Goal: Task Accomplishment & Management: Manage account settings

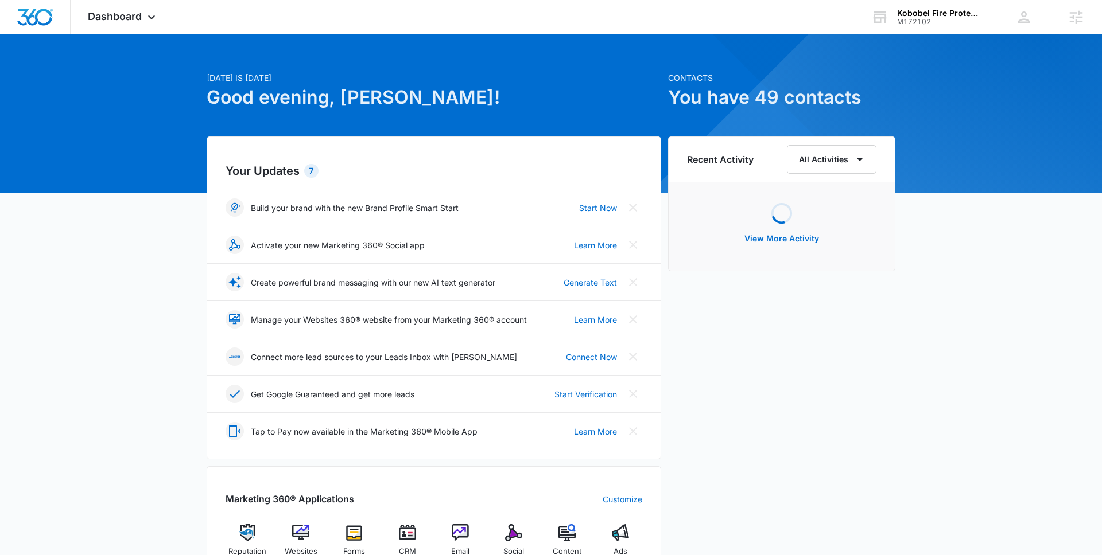
scroll to position [16, 0]
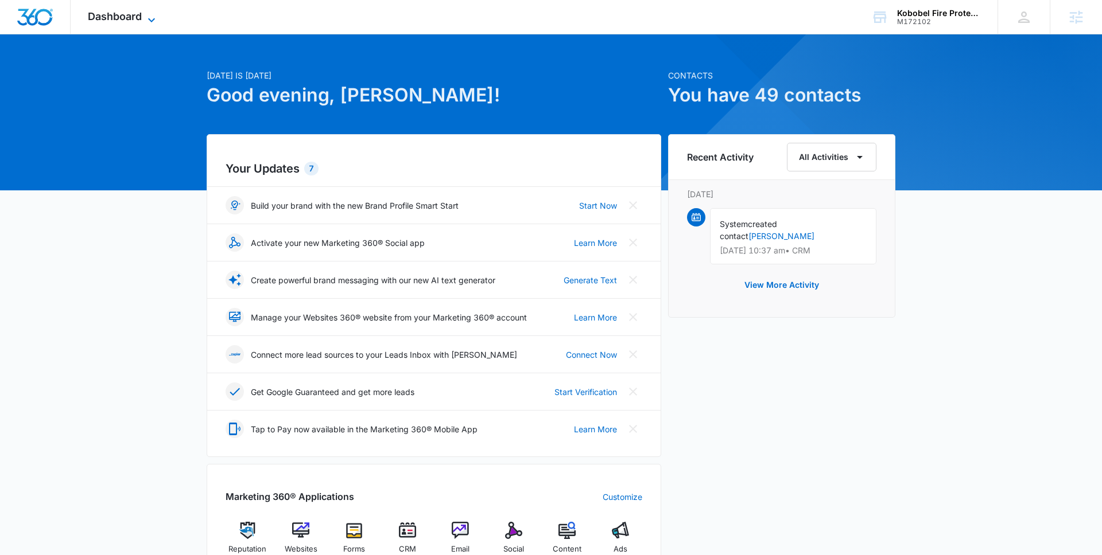
click at [131, 17] on span "Dashboard" at bounding box center [115, 16] width 54 height 12
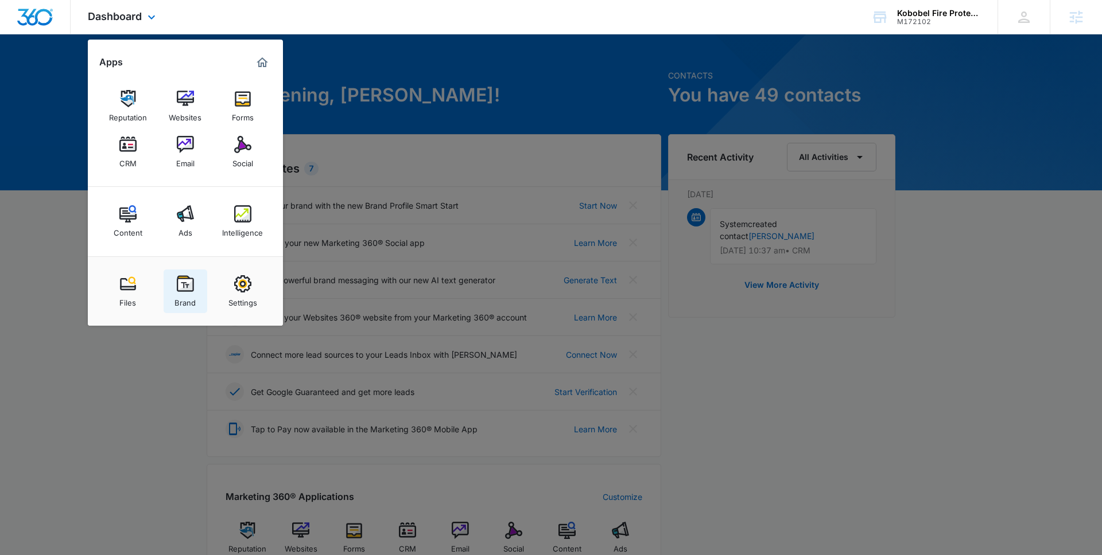
click at [195, 298] on div "Brand" at bounding box center [184, 300] width 21 height 15
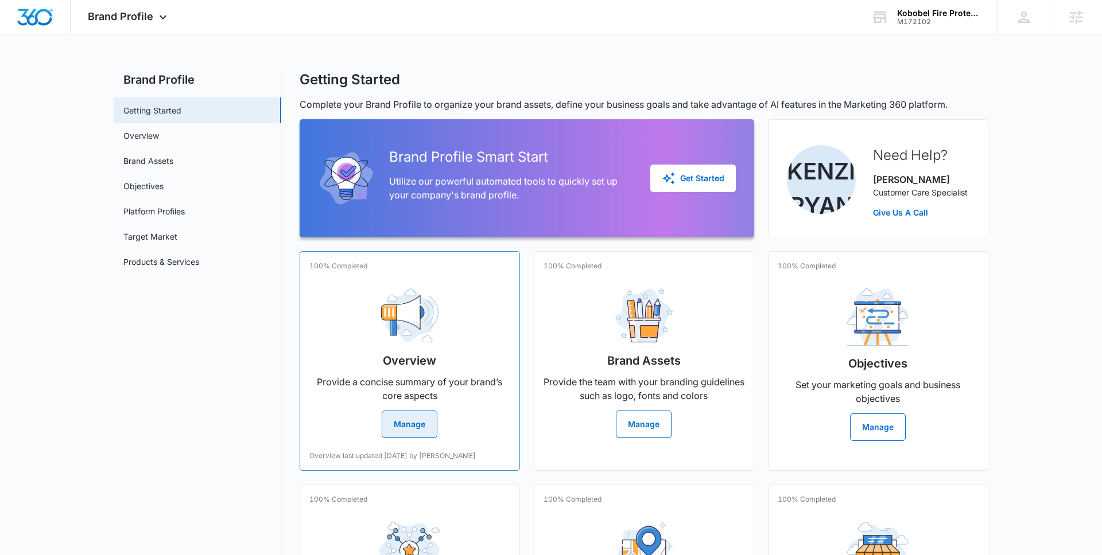
click at [399, 408] on div "Overview Provide a concise summary of your brand’s core aspects Manage" at bounding box center [409, 358] width 201 height 159
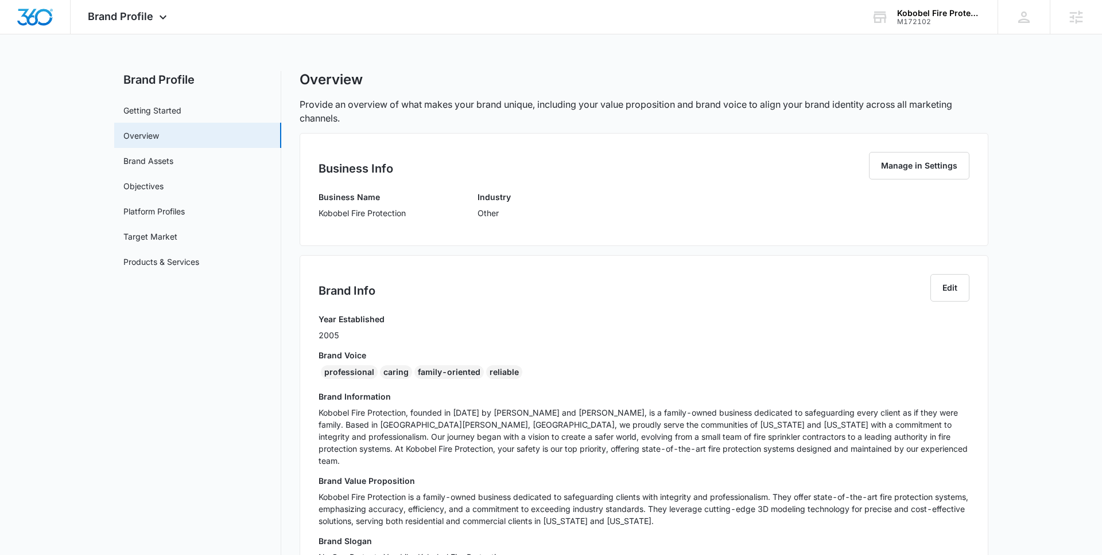
click at [318, 215] on p "Kobobel Fire Protection" at bounding box center [361, 213] width 87 height 12
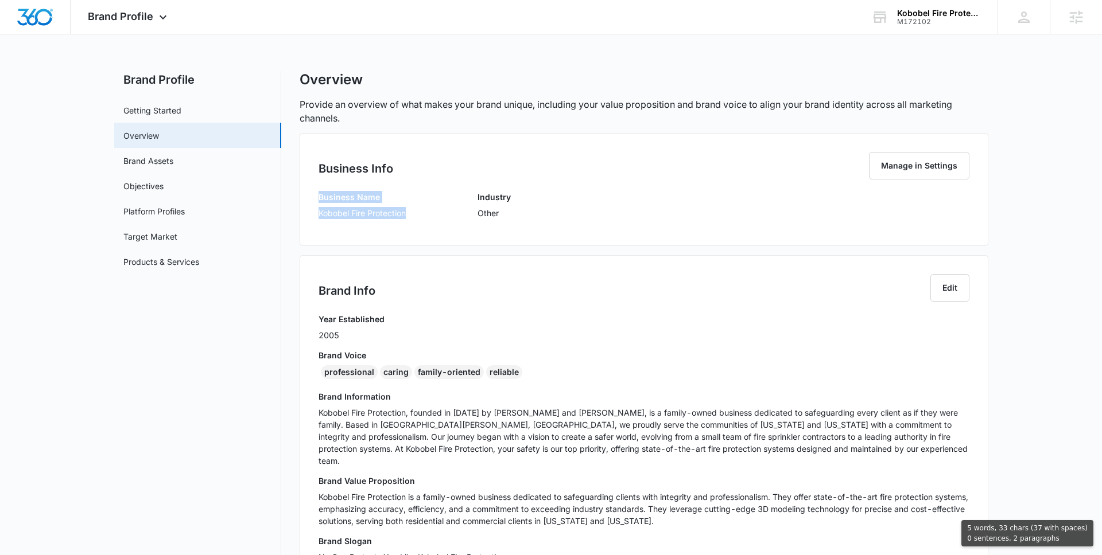
drag, startPoint x: 316, startPoint y: 197, endPoint x: 415, endPoint y: 213, distance: 101.0
click at [415, 213] on div "Business Info Manage in Settings Business Name Kobobel Fire Protection Industry…" at bounding box center [643, 189] width 688 height 113
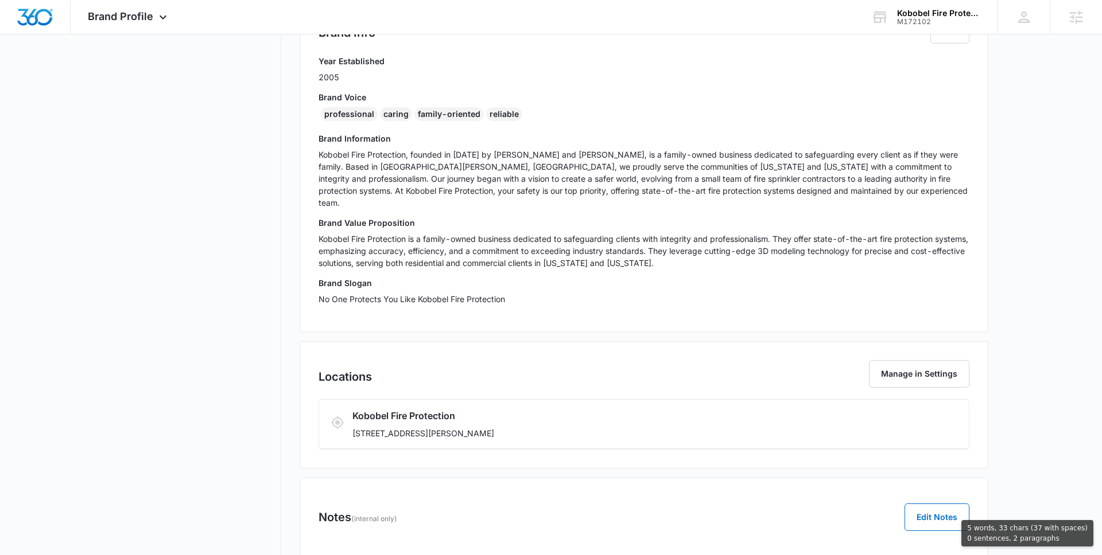
scroll to position [273, 0]
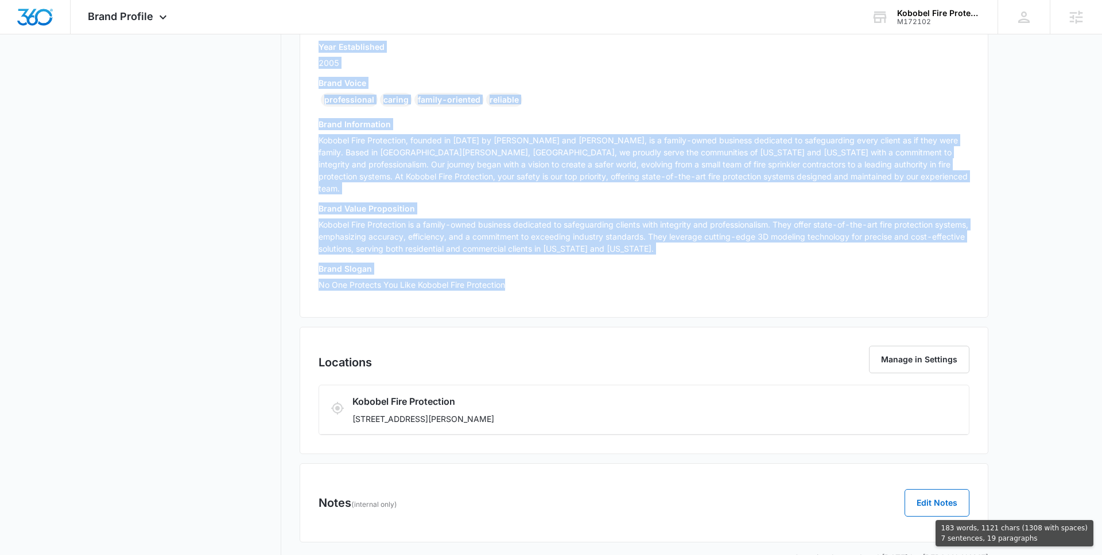
click at [513, 279] on p "No One Protects You Like Kobobel Fire Protection" at bounding box center [643, 285] width 651 height 12
copy div "Business Name Kobobel Fire Protection Industry Other Brand Info Edit Year Estab…"
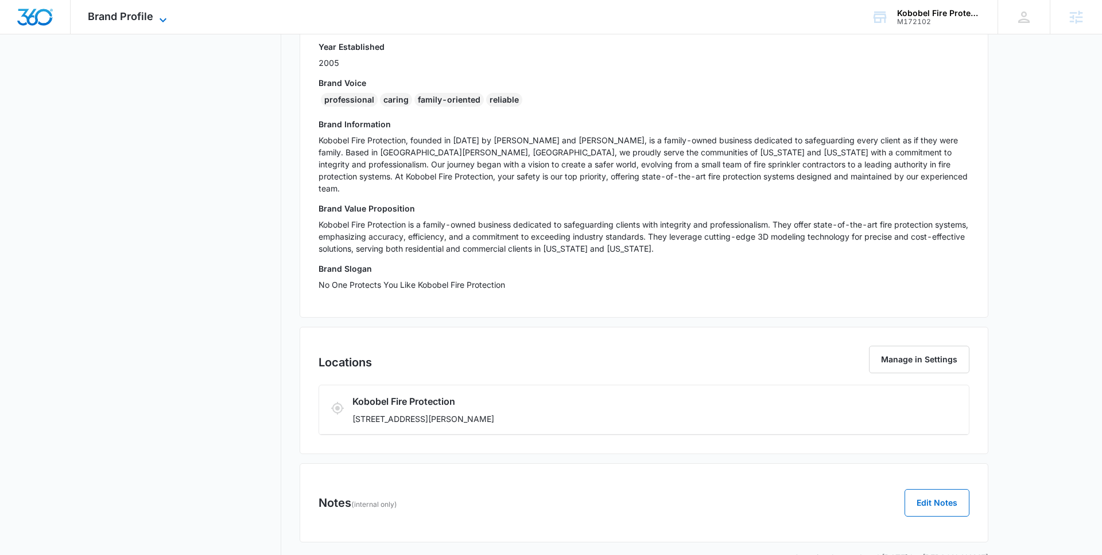
click at [142, 20] on span "Brand Profile" at bounding box center [120, 16] width 65 height 12
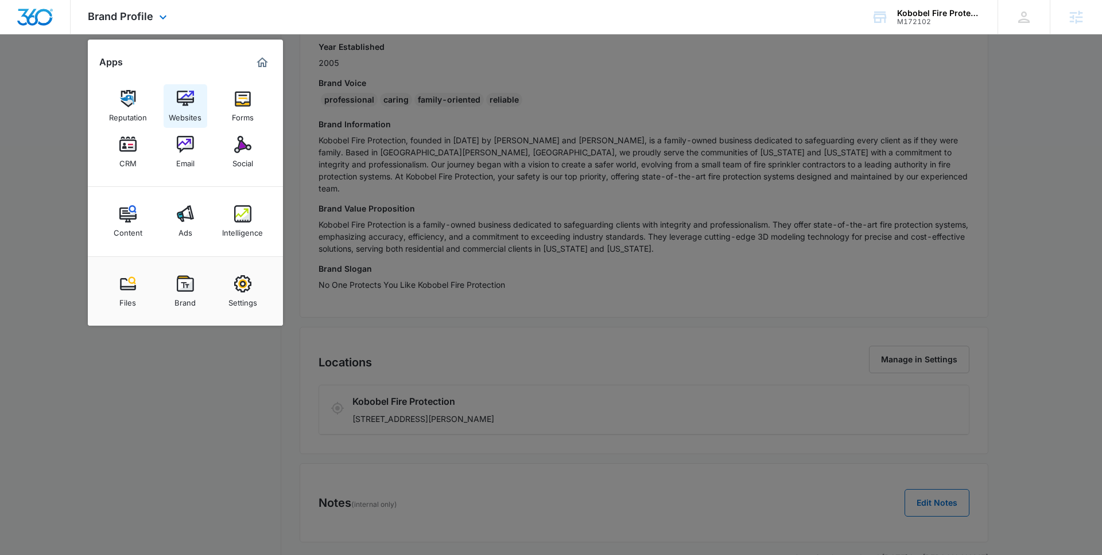
click at [178, 112] on div "Websites" at bounding box center [185, 114] width 33 height 15
